Goal: Task Accomplishment & Management: Use online tool/utility

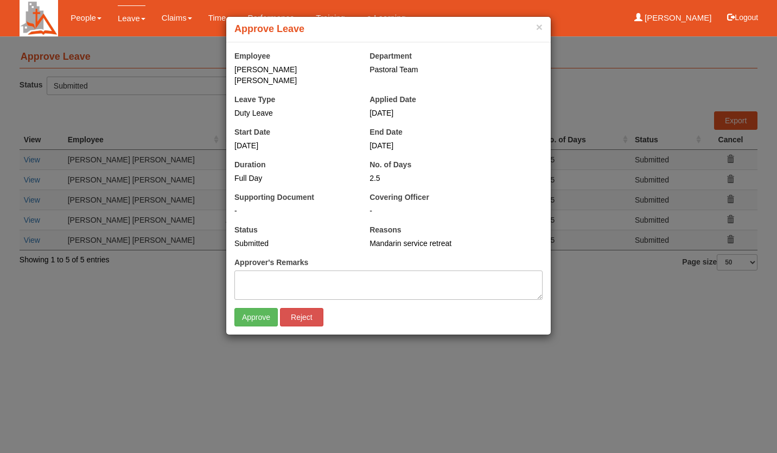
select select "50"
click at [260, 314] on input "Approve" at bounding box center [255, 317] width 43 height 18
select select "50"
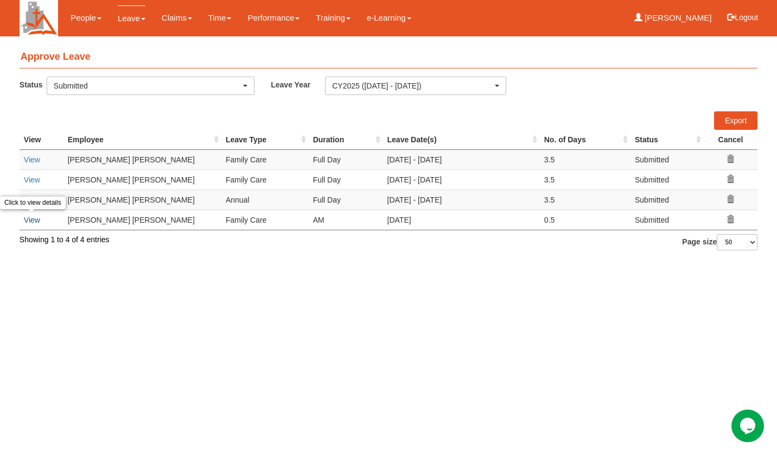
click at [27, 216] on link "View" at bounding box center [32, 219] width 16 height 9
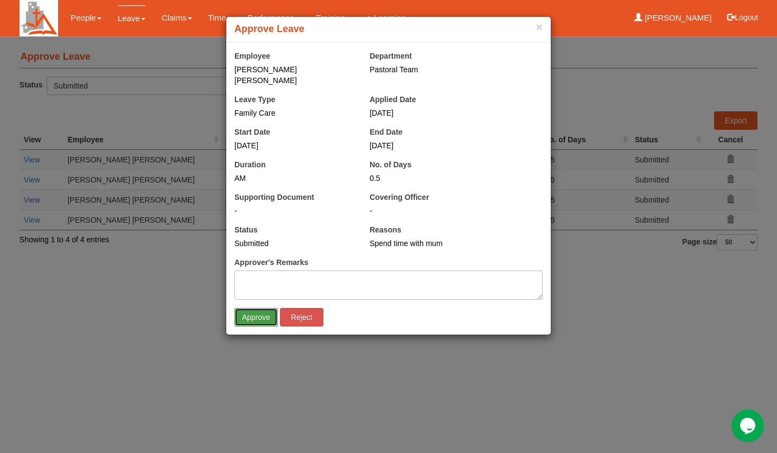
click at [250, 308] on input "Approve" at bounding box center [255, 317] width 43 height 18
select select "50"
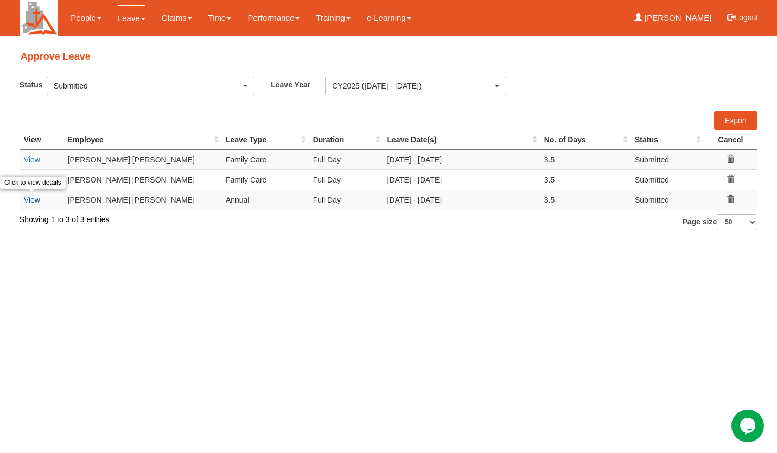
click at [34, 200] on link "View" at bounding box center [32, 199] width 16 height 9
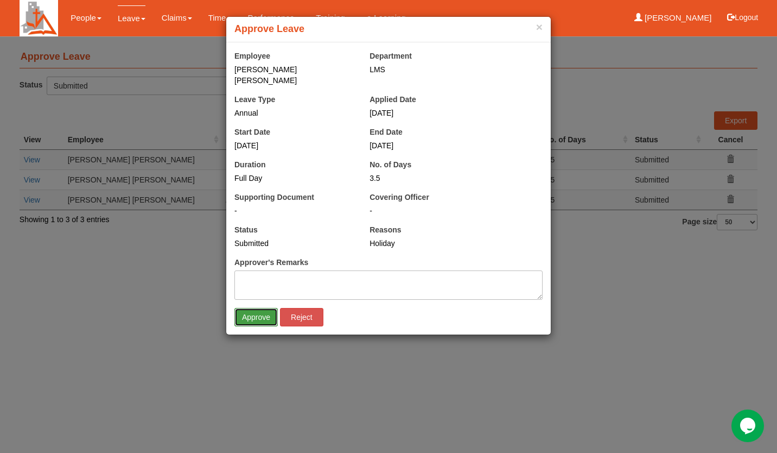
click at [256, 308] on input "Approve" at bounding box center [255, 317] width 43 height 18
select select "50"
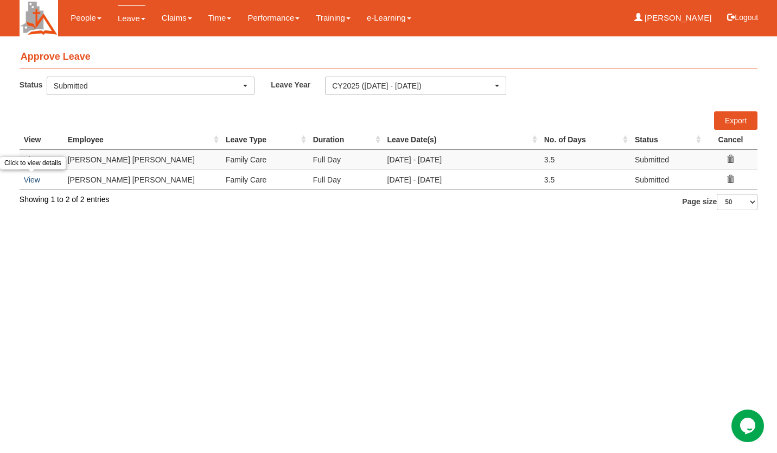
click at [35, 179] on link "View" at bounding box center [32, 179] width 16 height 9
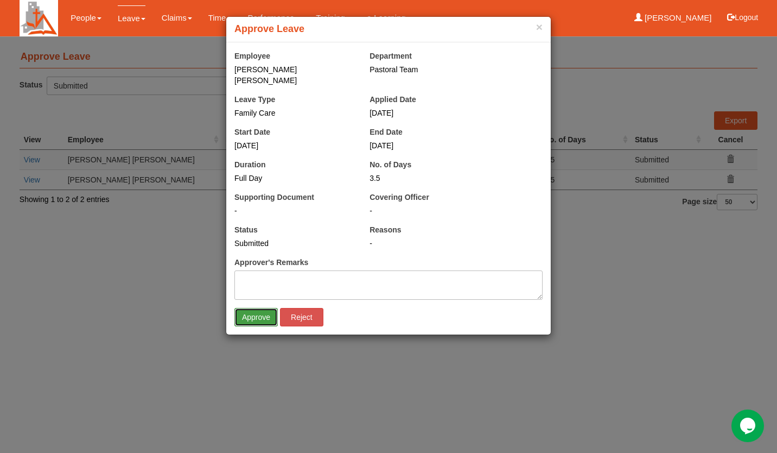
click at [245, 308] on input "Approve" at bounding box center [255, 317] width 43 height 18
select select "50"
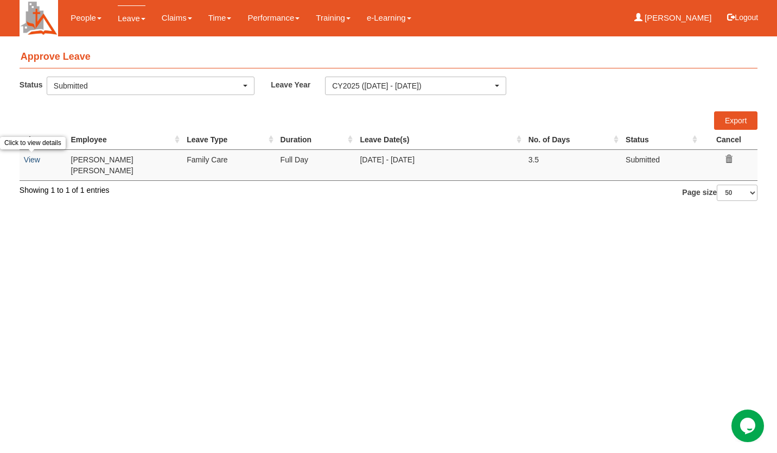
click at [37, 162] on link "View" at bounding box center [32, 159] width 16 height 9
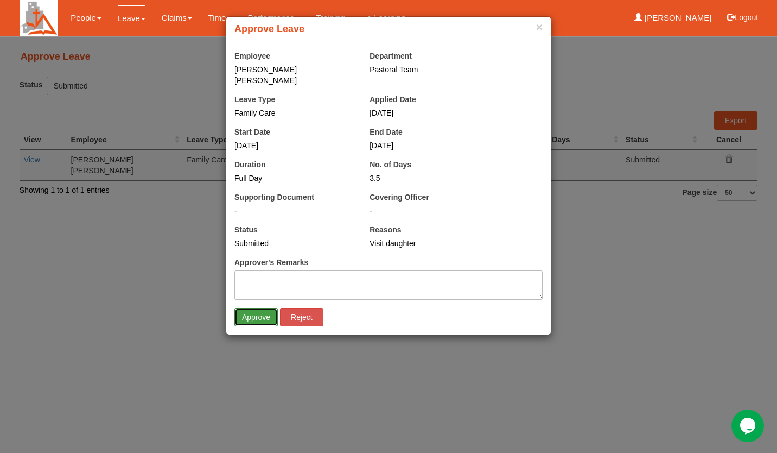
click at [254, 308] on input "Approve" at bounding box center [255, 317] width 43 height 18
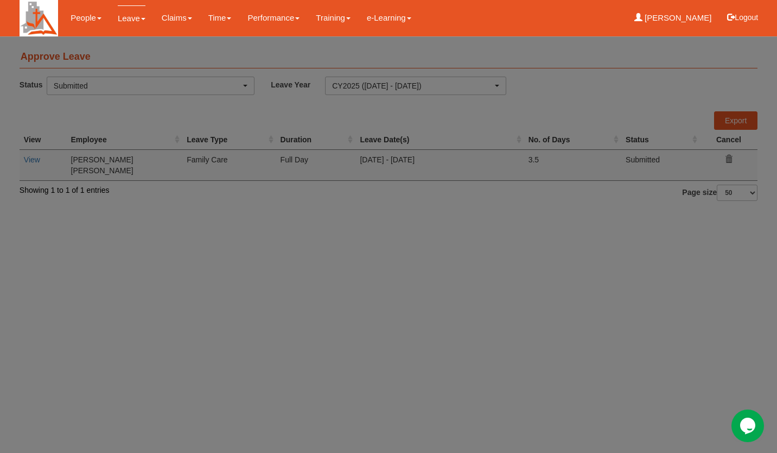
select select "50"
